Goal: Information Seeking & Learning: Learn about a topic

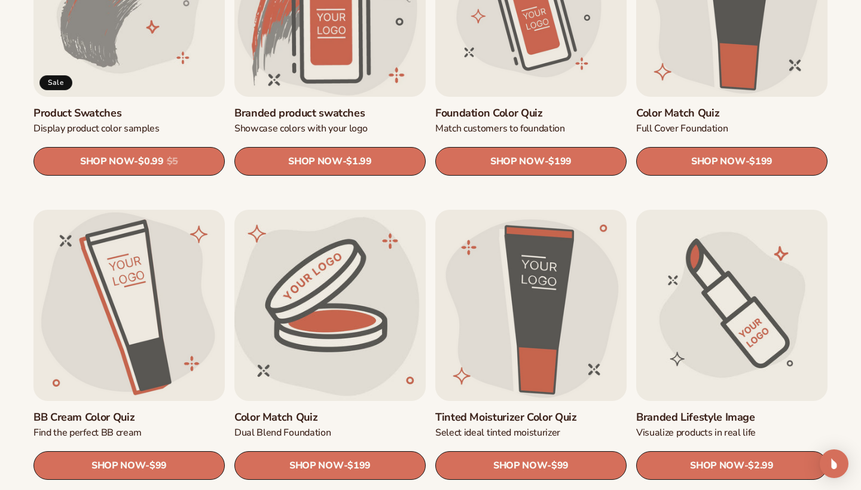
scroll to position [827, 0]
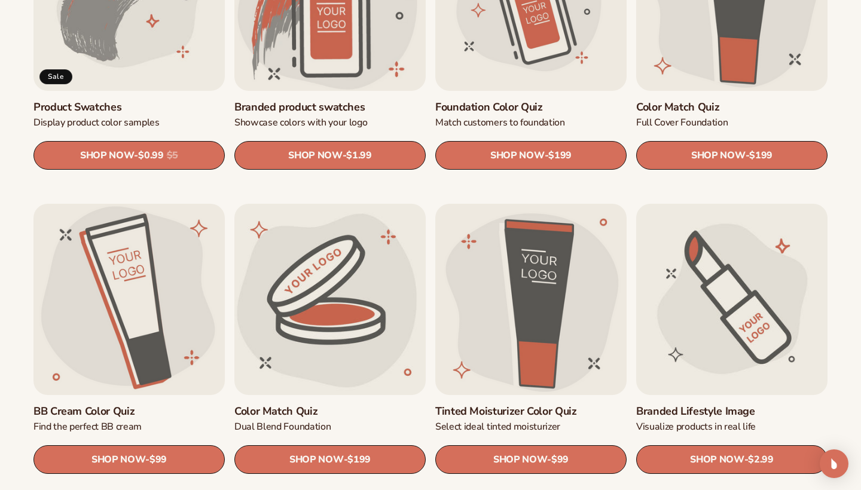
click at [661, 405] on link "Branded Lifestyle Image" at bounding box center [731, 412] width 191 height 14
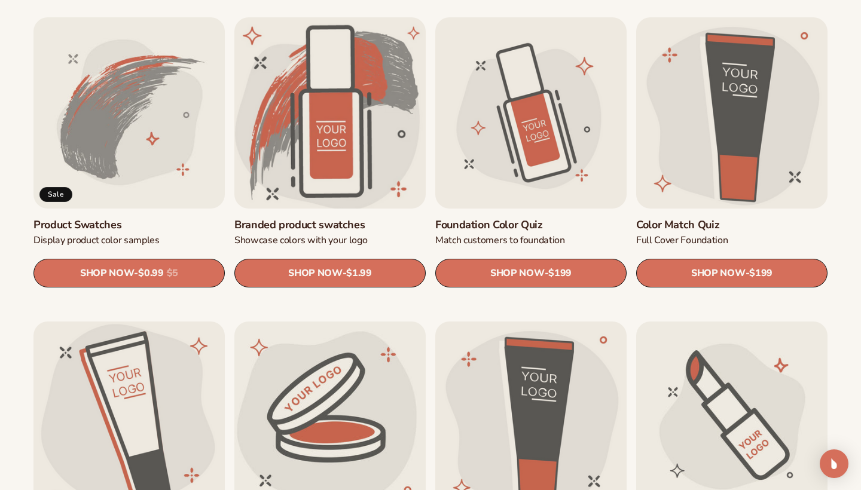
scroll to position [711, 0]
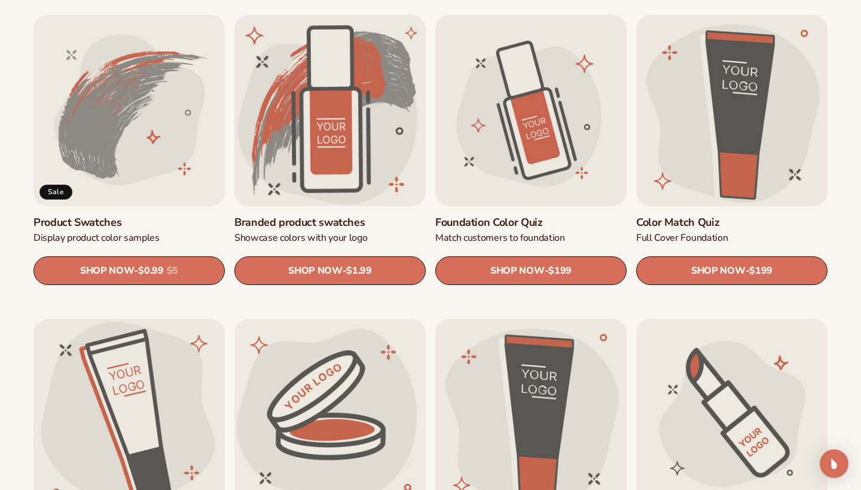
click at [188, 216] on link "Product Swatches" at bounding box center [128, 223] width 191 height 14
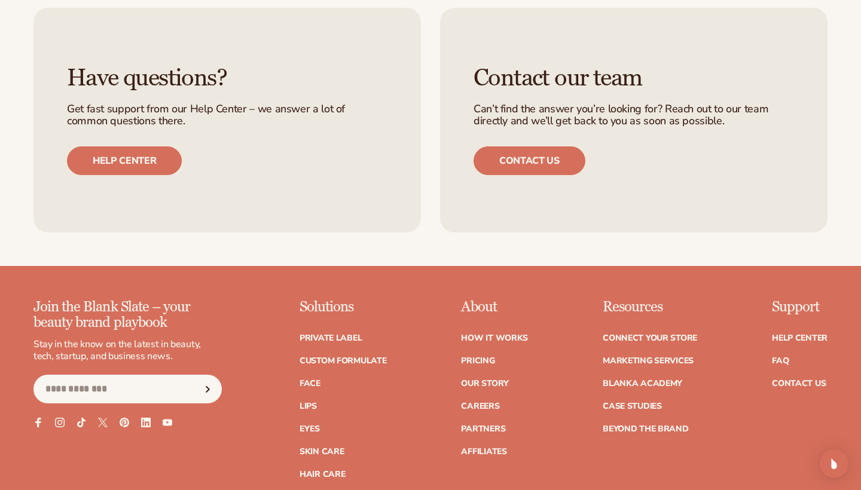
scroll to position [1052, 0]
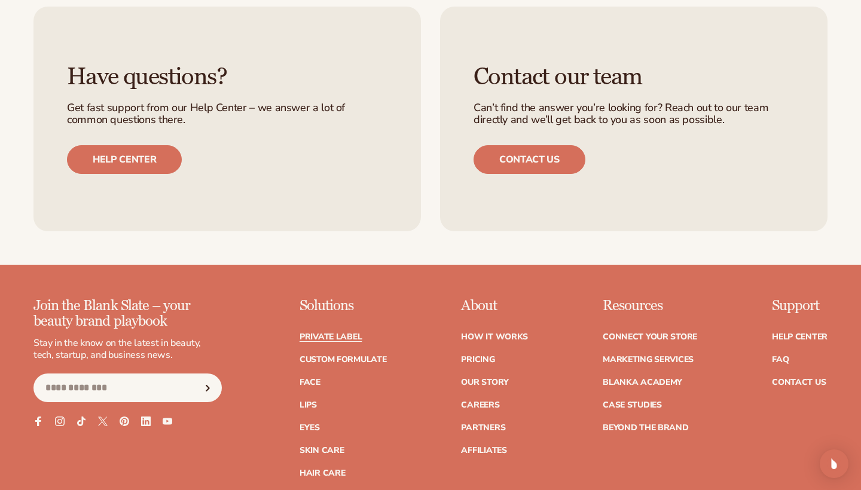
click at [334, 336] on link "Private label" at bounding box center [331, 337] width 62 height 8
